Goal: Information Seeking & Learning: Learn about a topic

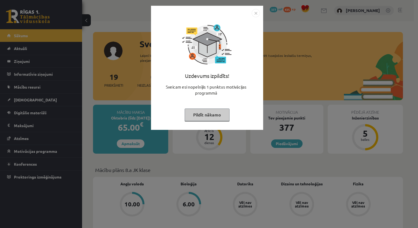
click at [208, 115] on button "Pildīt nākamo" at bounding box center [206, 114] width 45 height 13
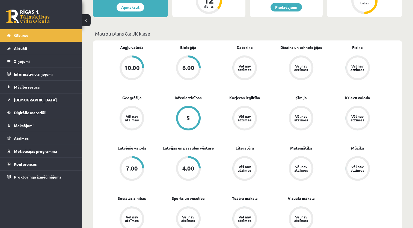
scroll to position [137, 0]
click at [20, 48] on span "Aktuāli" at bounding box center [20, 48] width 13 height 5
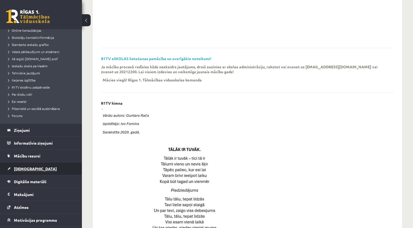
scroll to position [55, 0]
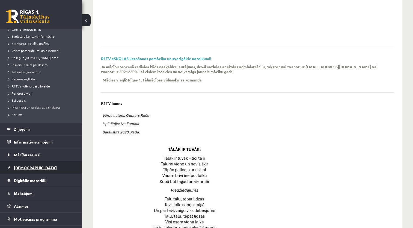
click at [19, 165] on span "[DEMOGRAPHIC_DATA]" at bounding box center [35, 167] width 43 height 5
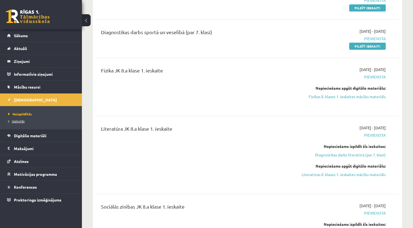
click at [21, 120] on span "Izlabotās" at bounding box center [16, 121] width 16 height 4
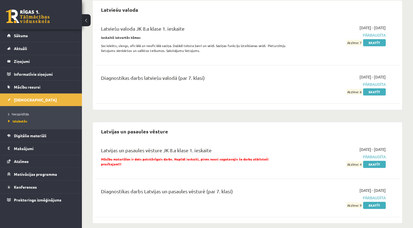
scroll to position [357, 0]
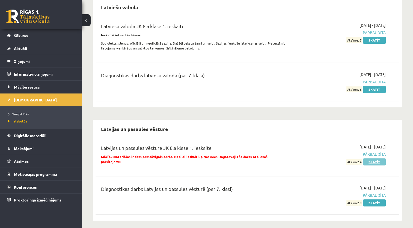
click at [374, 161] on link "Skatīt" at bounding box center [374, 161] width 23 height 7
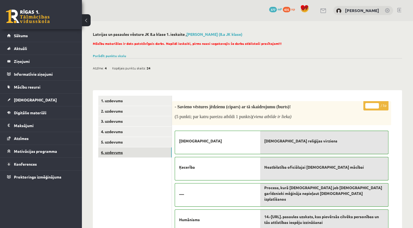
click at [114, 154] on link "6. uzdevums" at bounding box center [135, 152] width 74 height 10
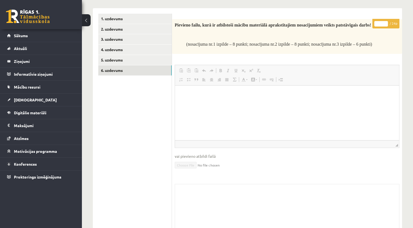
scroll to position [55, 0]
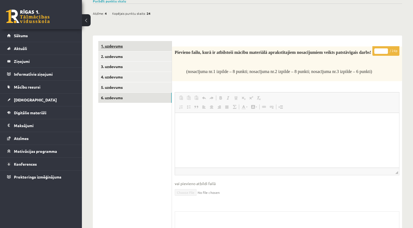
click at [114, 49] on link "1. uzdevums" at bounding box center [135, 46] width 74 height 10
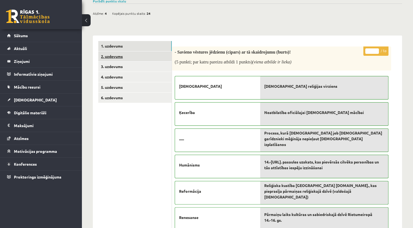
scroll to position [0, 0]
click at [113, 57] on link "2. uzdevums" at bounding box center [135, 56] width 74 height 10
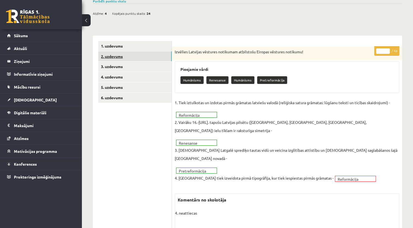
click at [109, 54] on link "2. uzdevums" at bounding box center [135, 56] width 74 height 10
click at [108, 48] on link "1. uzdevums" at bounding box center [135, 46] width 74 height 10
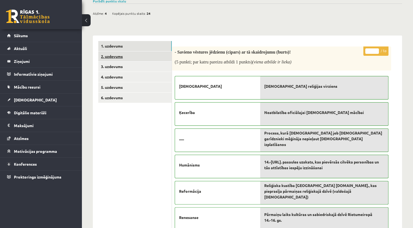
click at [108, 58] on link "2. uzdevums" at bounding box center [135, 56] width 74 height 10
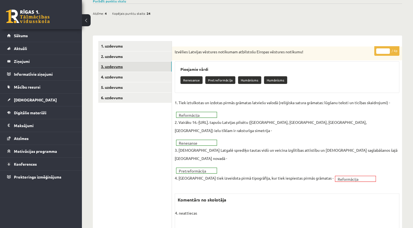
click at [113, 66] on link "3. uzdevums" at bounding box center [135, 66] width 74 height 10
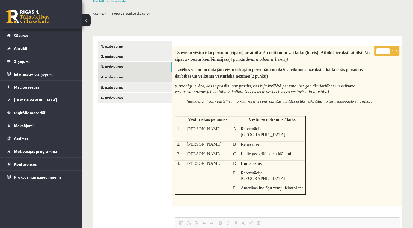
click at [116, 77] on link "4. uzdevums" at bounding box center [135, 77] width 74 height 10
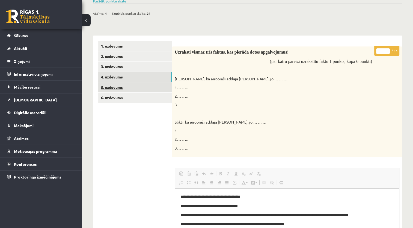
click at [113, 87] on link "5. uzdevums" at bounding box center [135, 87] width 74 height 10
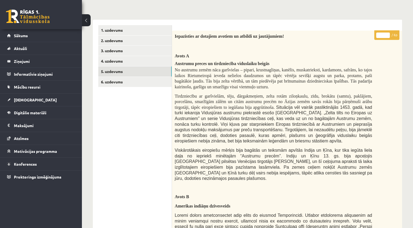
scroll to position [31, 0]
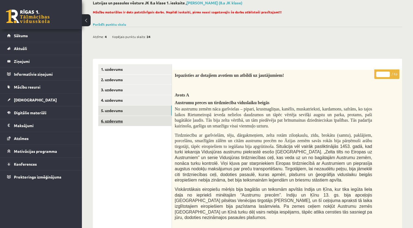
click at [119, 118] on link "6. uzdevums" at bounding box center [135, 121] width 74 height 10
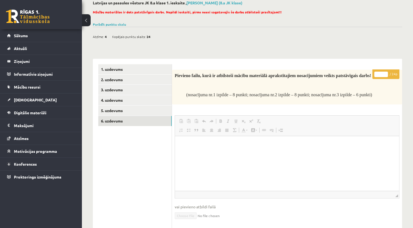
scroll to position [0, 0]
click at [381, 33] on div "Atzīme: 4 Kopējais punktu skaits: 24" at bounding box center [248, 34] width 310 height 14
click at [354, 10] on p "Mācību materiālos ir dots patstāvīgais darbs. Nepildi ieskaiti, pirms neesi sag…" at bounding box center [246, 12] width 307 height 5
drag, startPoint x: 341, startPoint y: 17, endPoint x: 338, endPoint y: 18, distance: 2.9
click at [338, 18] on div "Mācību materiālos ir dots patstāvīgais darbs. Nepildi ieskaiti, pirms neesi sag…" at bounding box center [248, 14] width 310 height 14
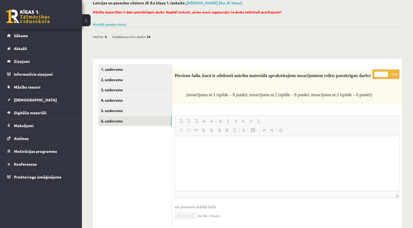
click at [336, 19] on div "Mācību materiālos ir dots patstāvīgais darbs. Nepildi ieskaiti, pirms neesi sag…" at bounding box center [248, 14] width 310 height 14
click at [335, 19] on div "Mācību materiālos ir dots patstāvīgais darbs. Nepildi ieskaiti, pirms neesi sag…" at bounding box center [248, 14] width 310 height 14
click at [353, 19] on div "Mācību materiālos ir dots patstāvīgais darbs. Nepildi ieskaiti, pirms neesi sag…" at bounding box center [248, 14] width 310 height 14
click at [302, 15] on div "Mācību materiālos ir dots patstāvīgais darbs. Nepildi ieskaiti, pirms neesi sag…" at bounding box center [248, 14] width 310 height 14
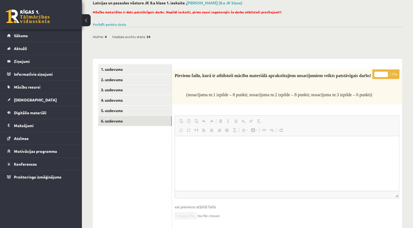
click at [306, 10] on p "Mācību materiālos ir dots patstāvīgais darbs. Nepildi ieskaiti, pirms neesi sag…" at bounding box center [246, 12] width 307 height 5
click at [306, 7] on div "Mācību materiālos ir dots patstāvīgais darbs. Nepildi ieskaiti, pirms neesi sag…" at bounding box center [248, 14] width 310 height 14
drag, startPoint x: 305, startPoint y: 4, endPoint x: 296, endPoint y: 31, distance: 28.5
click at [296, 31] on div "Atzīme: 4 Kopējais punktu skaits: 24" at bounding box center [248, 34] width 310 height 14
click at [293, 31] on div "Atzīme: 4 Kopējais punktu skaits: 24" at bounding box center [248, 34] width 310 height 14
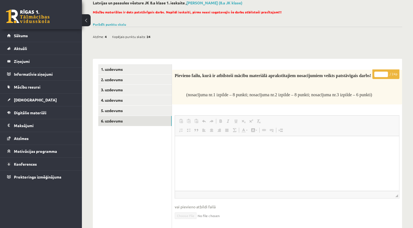
click at [297, 30] on div "Atzīme: 4 Kopējais punktu skaits: 24" at bounding box center [248, 34] width 310 height 14
click at [299, 29] on div "Atzīme: 4 Kopējais punktu skaits: 24" at bounding box center [248, 34] width 310 height 14
click at [299, 30] on div "Atzīme: 4 Kopējais punktu skaits: 24" at bounding box center [248, 34] width 310 height 14
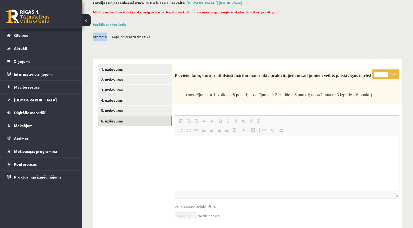
click at [300, 30] on div "Atzīme: 4 Kopējais punktu skaits: 24" at bounding box center [248, 34] width 310 height 14
click at [317, 31] on div "Atzīme: 4 Kopējais punktu skaits: 24" at bounding box center [248, 34] width 310 height 14
drag, startPoint x: 318, startPoint y: 33, endPoint x: 321, endPoint y: 34, distance: 3.3
click at [319, 33] on div "Atzīme: 4 Kopējais punktu skaits: 24" at bounding box center [248, 34] width 310 height 14
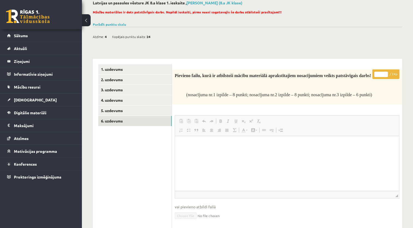
drag, startPoint x: 321, startPoint y: 34, endPoint x: 325, endPoint y: 36, distance: 4.0
click at [321, 34] on div "Atzīme: 4 Kopējais punktu skaits: 24" at bounding box center [248, 34] width 310 height 14
click at [326, 35] on div "Atzīme: 4 Kopējais punktu skaits: 24" at bounding box center [248, 34] width 310 height 14
drag, startPoint x: 327, startPoint y: 35, endPoint x: 330, endPoint y: 40, distance: 6.3
click at [327, 38] on div "Atzīme: 4 Kopējais punktu skaits: 24" at bounding box center [248, 34] width 310 height 14
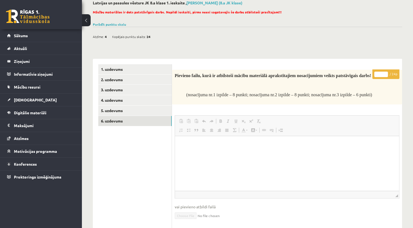
click at [330, 40] on div "Atzīme: 4 Kopējais punktu skaits: 24" at bounding box center [248, 34] width 310 height 14
click at [332, 40] on div "Atzīme: 4 Kopējais punktu skaits: 24" at bounding box center [248, 34] width 310 height 14
click at [25, 98] on span "[DEMOGRAPHIC_DATA]" at bounding box center [35, 99] width 43 height 5
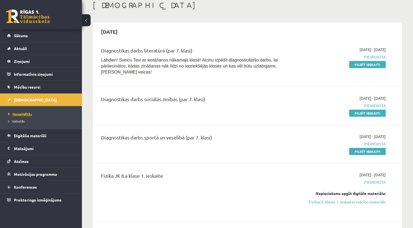
click at [23, 113] on span "Neizpildītās" at bounding box center [20, 114] width 24 height 4
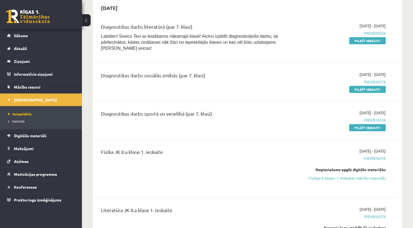
scroll to position [59, 0]
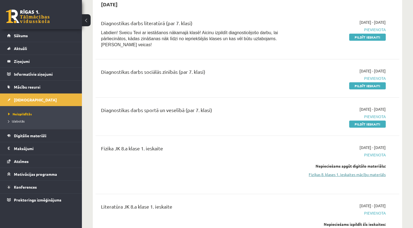
click at [323, 172] on link "Fizikas 8. klases 1. ieskaites mācību materiāls" at bounding box center [341, 175] width 90 height 6
click at [331, 172] on link "Fizikas 8. klases 1. ieskaites mācību materiāls" at bounding box center [341, 175] width 90 height 6
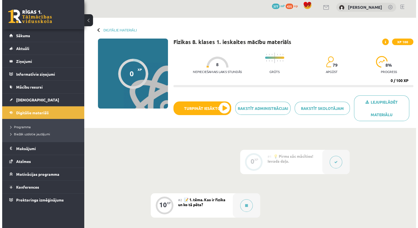
scroll to position [55, 0]
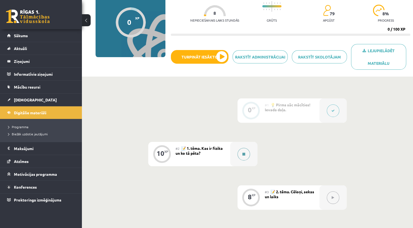
click at [244, 156] on button at bounding box center [244, 154] width 13 height 13
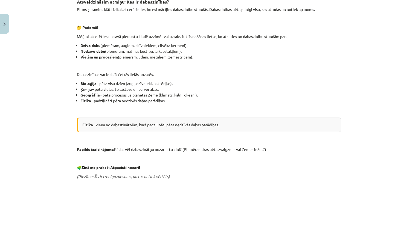
scroll to position [109, 0]
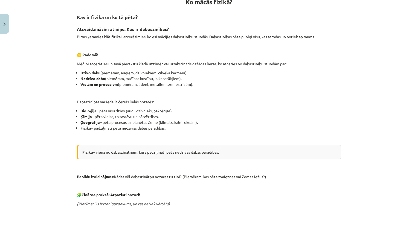
click at [316, 143] on div "Ko mācās fizikā? Kas ir fizika un ko tā pēta? Atsvaidzināsim atmiņu: Kas ir dab…" at bounding box center [209, 203] width 264 height 428
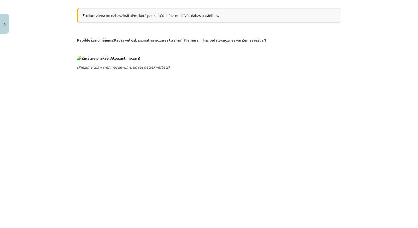
scroll to position [273, 0]
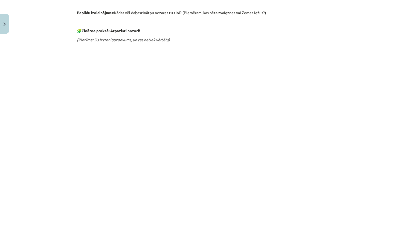
click at [390, 145] on div "Mācību tēma: Fizikas 8. klases 1. ieskaites mācību materiāls #2 📝 1. tēma. Kas …" at bounding box center [209, 114] width 418 height 228
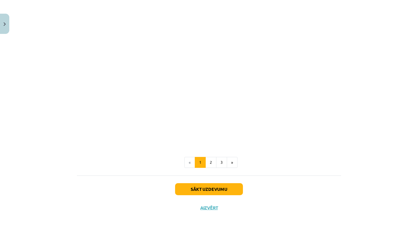
scroll to position [449, 0]
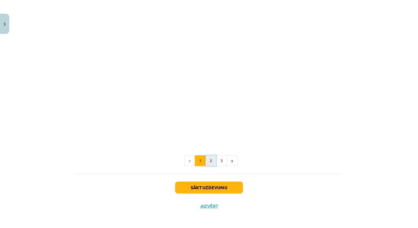
click at [205, 159] on button "2" at bounding box center [210, 160] width 11 height 11
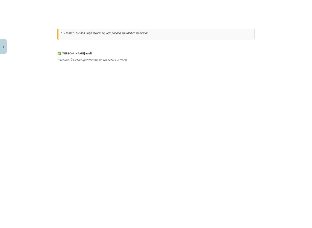
scroll to position [180, 0]
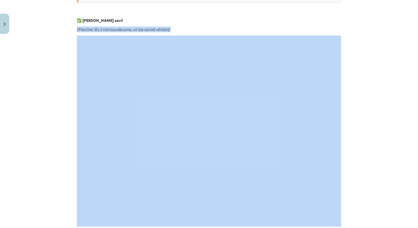
drag, startPoint x: 74, startPoint y: 27, endPoint x: 119, endPoint y: 35, distance: 45.7
click at [112, 109] on div "10 XP Saņemsi Sarežģīts 79 pilda Apraksts Uzdevums Palīdzība Fizikāls ķermenis …" at bounding box center [209, 82] width 271 height 451
drag, startPoint x: 67, startPoint y: 99, endPoint x: 72, endPoint y: 103, distance: 6.8
click at [67, 99] on div "Mācību tēma: Fizikas 8. klases 1. ieskaites mācību materiāls #2 📝 1. tēma. Kas …" at bounding box center [209, 114] width 418 height 228
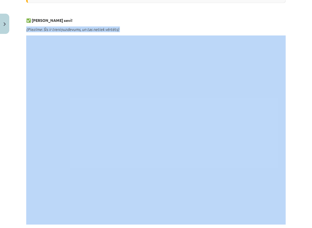
drag, startPoint x: 120, startPoint y: 34, endPoint x: 121, endPoint y: 25, distance: 8.8
click at [121, 33] on div "Fizikāls ķermenis un fizikāla parādība Fizikā mēs lietosim divus ļoti svarīgus …" at bounding box center [156, 75] width 260 height 315
click at [121, 25] on div "Fizikāls ķermenis un fizikāla parādība Fizikā mēs lietosim divus ļoti svarīgus …" at bounding box center [156, 75] width 260 height 315
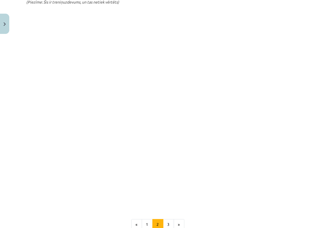
scroll to position [234, 0]
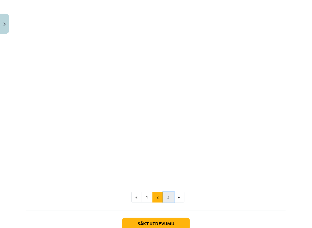
click at [169, 201] on button "3" at bounding box center [168, 197] width 11 height 11
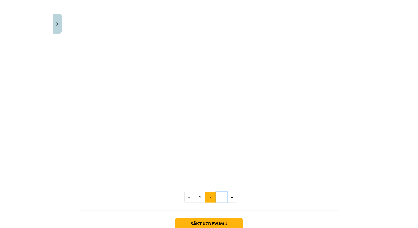
scroll to position [10, 0]
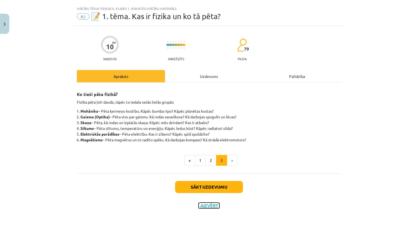
click at [208, 207] on button "Aizvērt" at bounding box center [208, 205] width 21 height 5
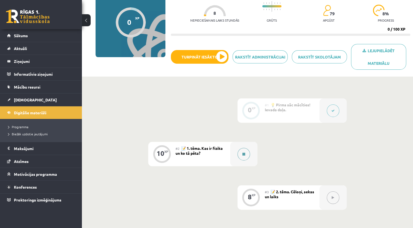
click at [242, 152] on button at bounding box center [244, 154] width 13 height 13
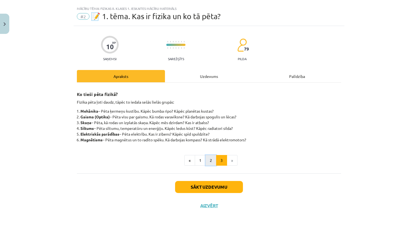
click at [206, 160] on button "2" at bounding box center [210, 160] width 11 height 11
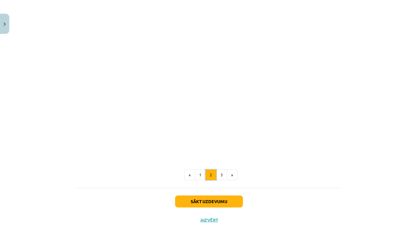
scroll to position [272, 0]
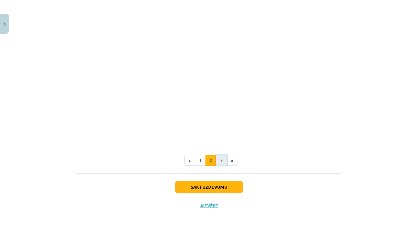
click at [218, 161] on button "3" at bounding box center [221, 160] width 11 height 11
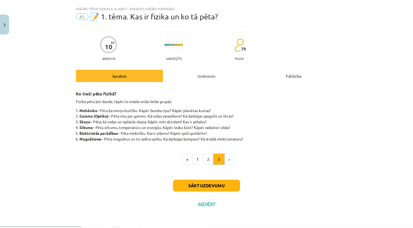
scroll to position [10, 0]
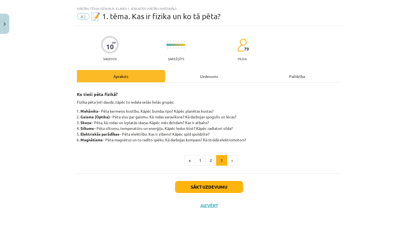
click at [205, 208] on div "Sākt uzdevumu Aizvērt" at bounding box center [209, 192] width 264 height 38
drag, startPoint x: 208, startPoint y: 205, endPoint x: 209, endPoint y: 202, distance: 2.8
click at [208, 205] on button "Aizvērt" at bounding box center [208, 205] width 21 height 5
